Goal: Ask a question

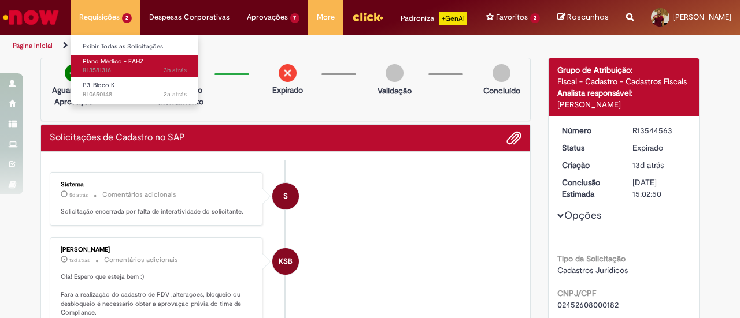
click at [102, 64] on span "Plano Médico - FAHZ" at bounding box center [113, 61] width 61 height 9
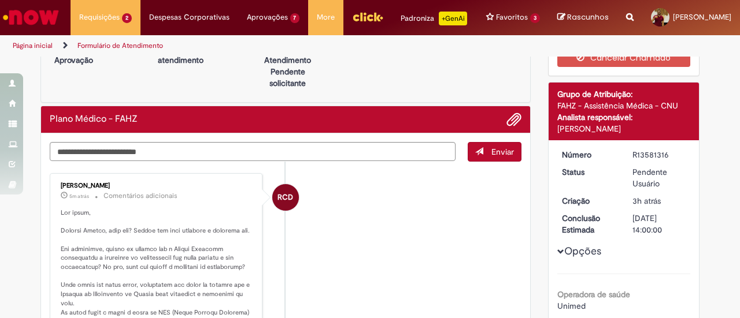
scroll to position [116, 0]
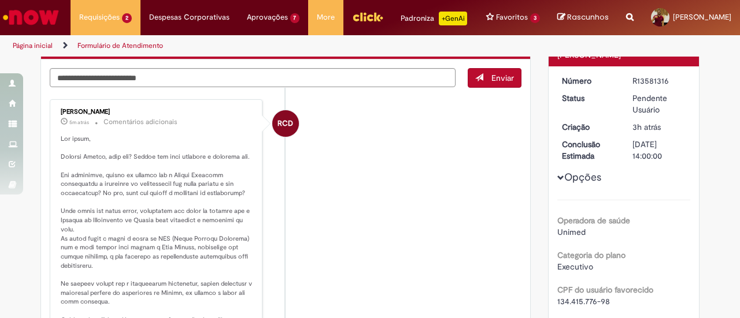
click at [209, 245] on p "Histórico de tíquete" at bounding box center [157, 284] width 192 height 299
click at [198, 228] on p "Histórico de tíquete" at bounding box center [157, 284] width 192 height 299
click at [201, 245] on p "Histórico de tíquete" at bounding box center [157, 284] width 192 height 299
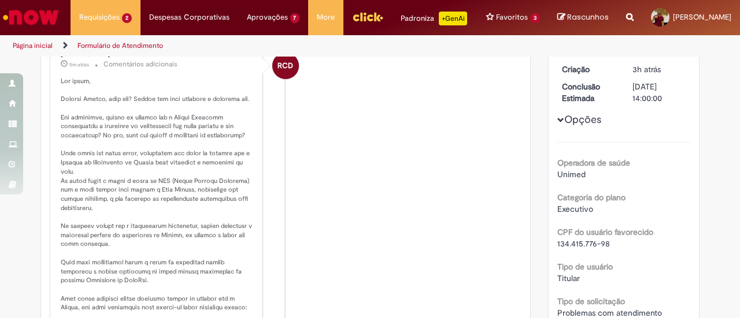
scroll to position [289, 0]
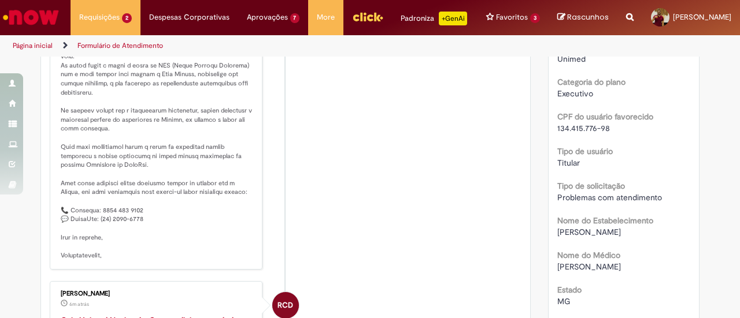
click at [200, 150] on p "Histórico de tíquete" at bounding box center [157, 110] width 192 height 299
click at [195, 138] on p "Histórico de tíquete" at bounding box center [157, 110] width 192 height 299
click at [185, 157] on p "Histórico de tíquete" at bounding box center [157, 110] width 192 height 299
click at [200, 165] on p "Histórico de tíquete" at bounding box center [157, 110] width 192 height 299
click at [131, 174] on p "Histórico de tíquete" at bounding box center [157, 110] width 192 height 299
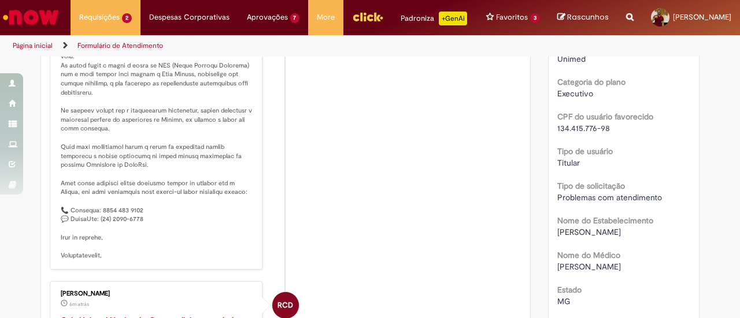
click at [124, 185] on p "Histórico de tíquete" at bounding box center [157, 110] width 192 height 299
click at [138, 242] on p "Histórico de tíquete" at bounding box center [157, 110] width 192 height 299
click at [133, 239] on p "Histórico de tíquete" at bounding box center [157, 110] width 192 height 299
click at [180, 194] on p "Histórico de tíquete" at bounding box center [157, 110] width 192 height 299
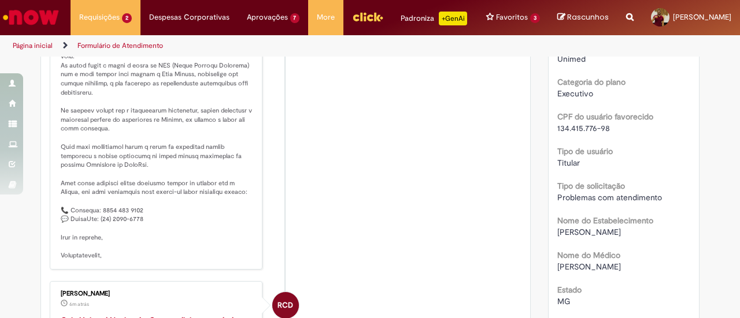
scroll to position [231, 0]
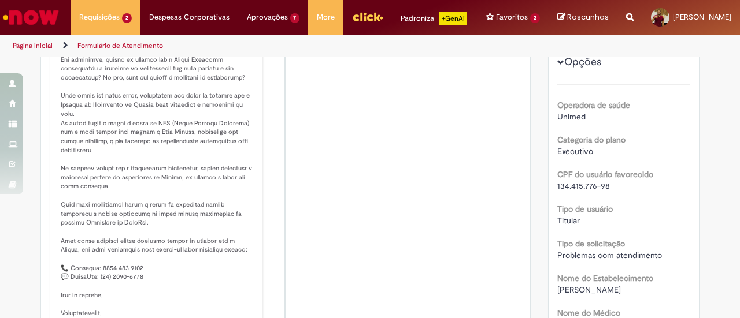
click at [98, 150] on p "Histórico de tíquete" at bounding box center [157, 168] width 192 height 299
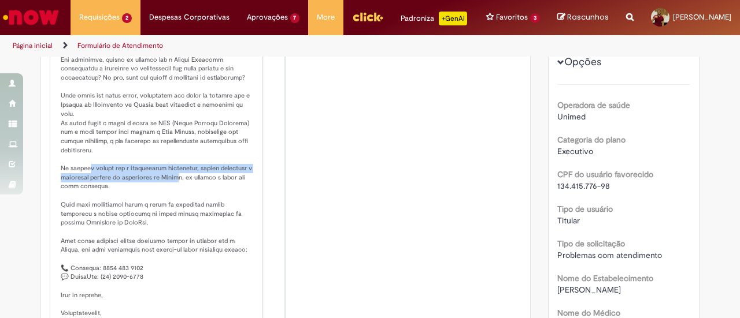
drag, startPoint x: 86, startPoint y: 186, endPoint x: 173, endPoint y: 196, distance: 87.9
click at [173, 196] on p "Histórico de tíquete" at bounding box center [157, 168] width 192 height 299
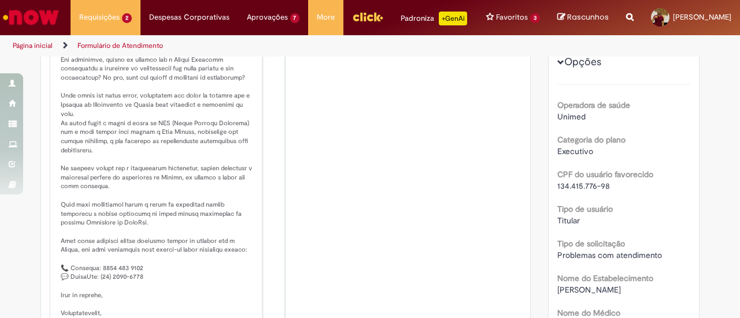
click at [172, 121] on p "Histórico de tíquete" at bounding box center [157, 168] width 192 height 299
click at [104, 139] on p "Histórico de tíquete" at bounding box center [157, 168] width 192 height 299
click at [205, 129] on p "Histórico de tíquete" at bounding box center [157, 168] width 192 height 299
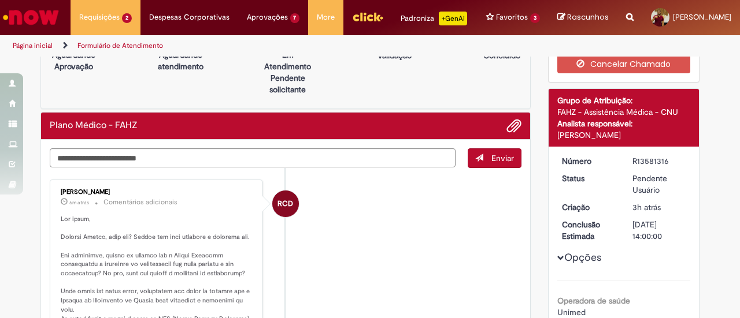
scroll to position [0, 0]
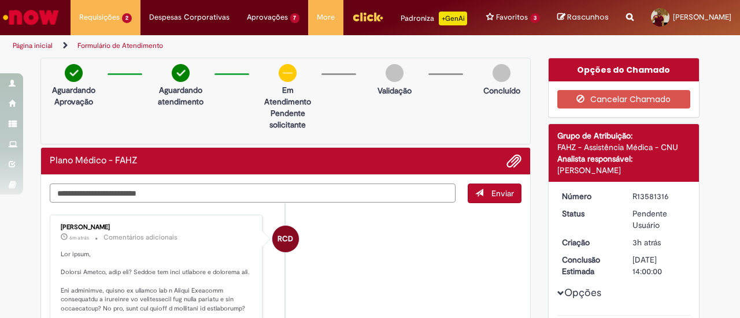
click at [203, 197] on textarea "Digite sua mensagem aqui..." at bounding box center [253, 193] width 406 height 19
click at [202, 198] on textarea "Digite sua mensagem aqui..." at bounding box center [253, 193] width 406 height 19
click at [354, 202] on textarea "**********" at bounding box center [253, 193] width 406 height 19
click at [343, 203] on textarea "**********" at bounding box center [253, 193] width 406 height 19
type textarea "**********"
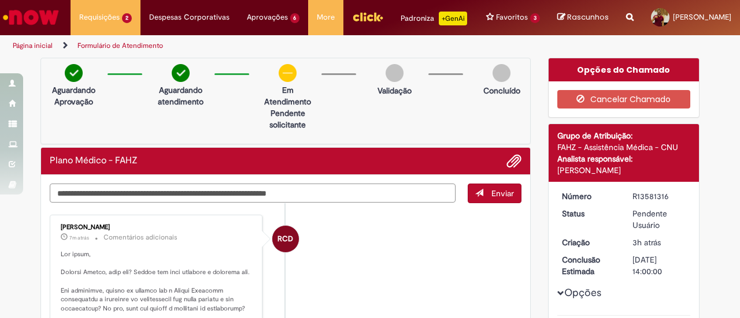
click at [343, 203] on textarea "**********" at bounding box center [253, 193] width 406 height 19
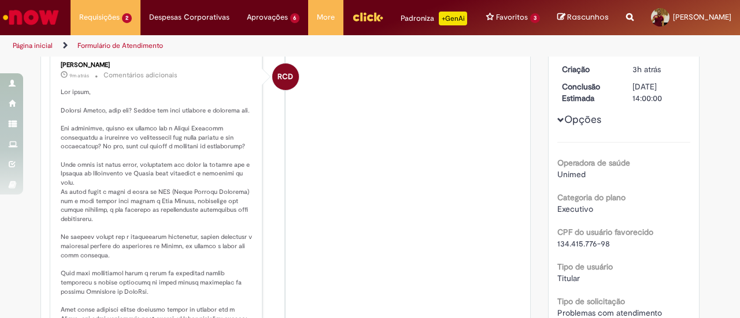
scroll to position [142, 0]
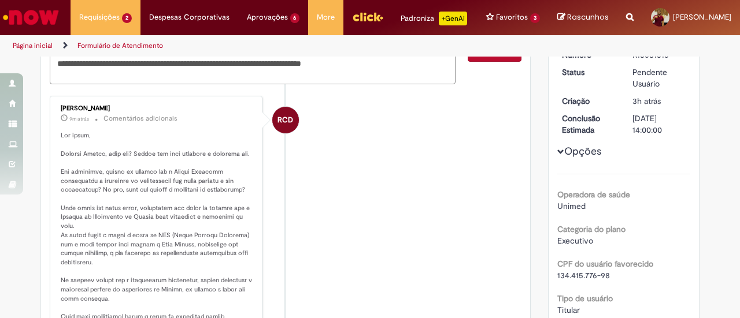
type textarea "**********"
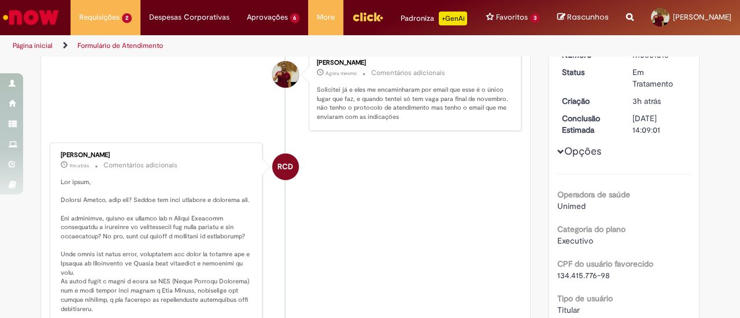
scroll to position [118, 0]
